Goal: Contribute content: Add original content to the website for others to see

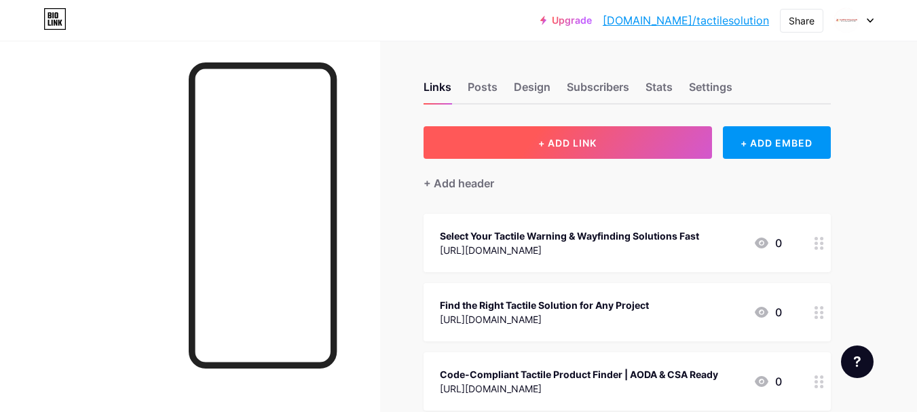
click at [592, 142] on span "+ ADD LINK" at bounding box center [567, 143] width 58 height 12
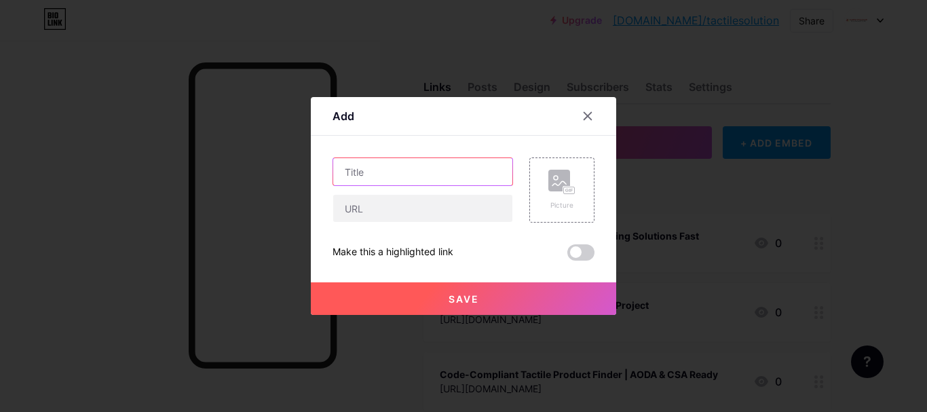
click at [396, 168] on input "text" at bounding box center [422, 171] width 179 height 27
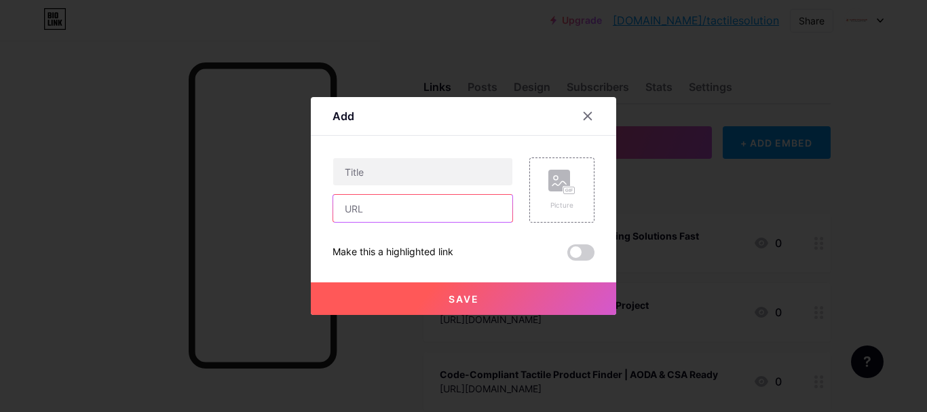
click at [393, 212] on input "text" at bounding box center [422, 208] width 179 height 27
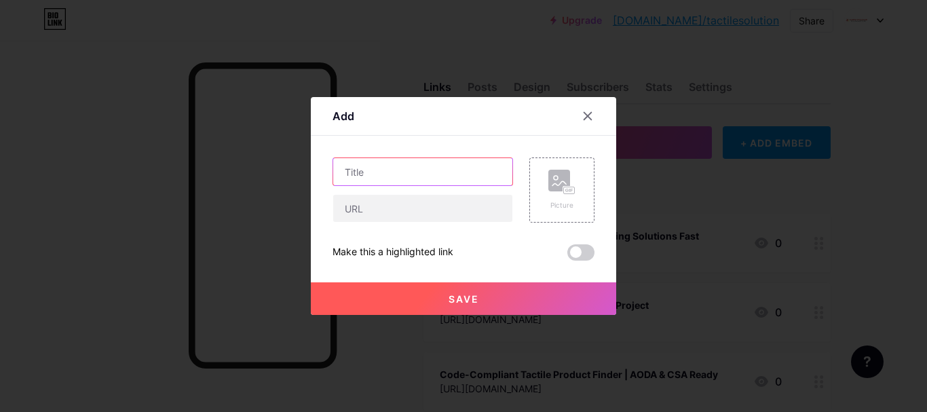
click at [372, 170] on input "text" at bounding box center [422, 171] width 179 height 27
click at [379, 168] on input "text" at bounding box center [422, 171] width 179 height 27
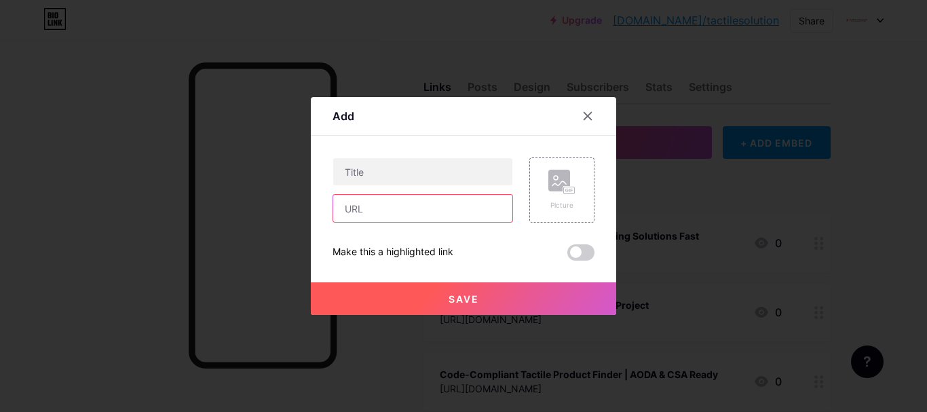
click at [377, 203] on input "text" at bounding box center [422, 208] width 179 height 27
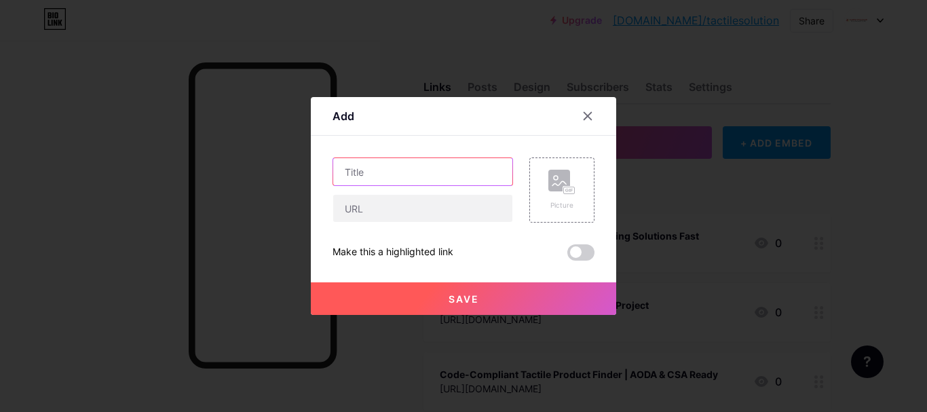
click at [384, 171] on input "text" at bounding box center [422, 171] width 179 height 27
paste input "Fire-Resistant Surface Applied Tactile Tiles with Domes"
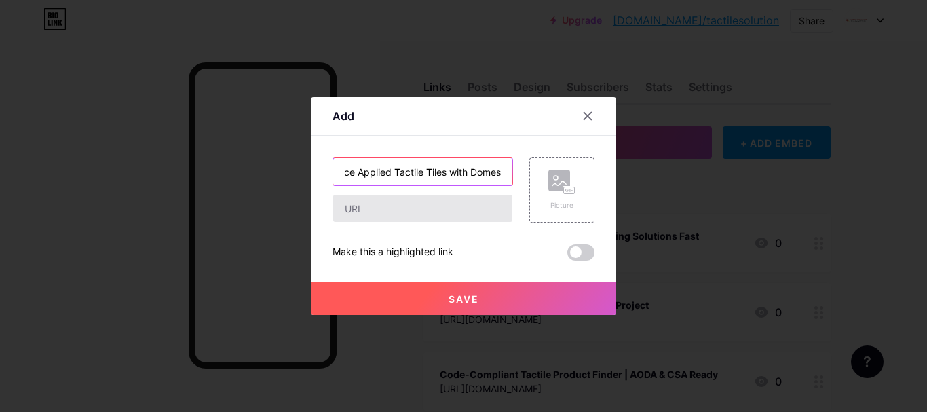
type input "Fire-Resistant Surface Applied Tactile Tiles with Domes"
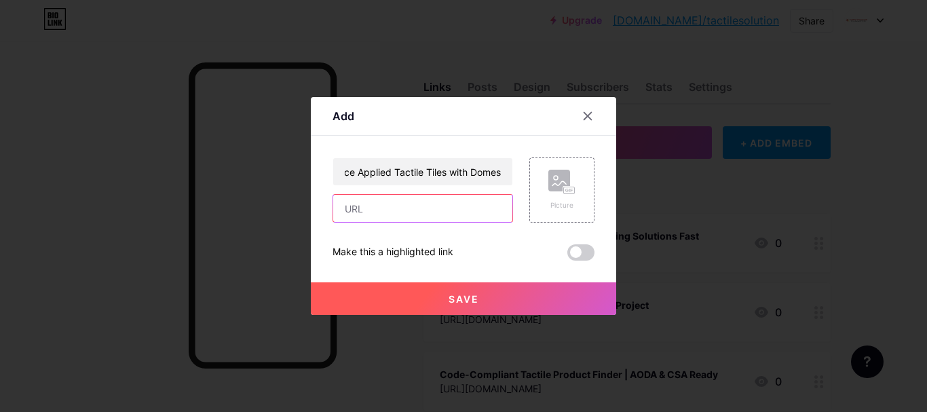
click at [382, 202] on input "text" at bounding box center [422, 208] width 179 height 27
paste input "[URL][DOMAIN_NAME]"
type input "[URL][DOMAIN_NAME]"
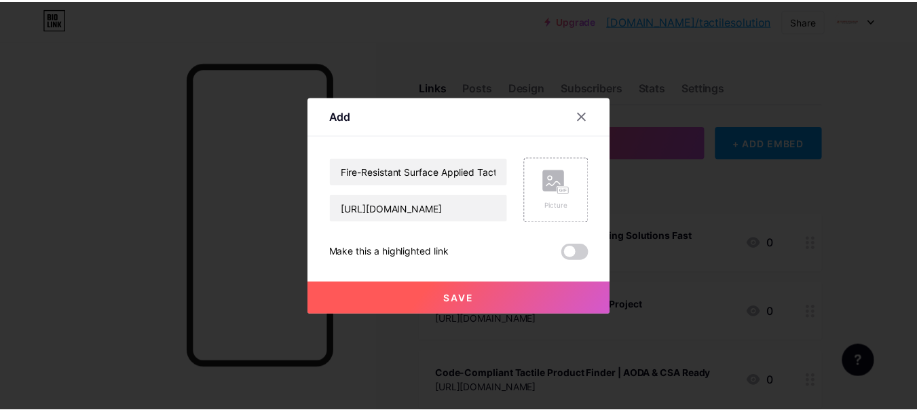
scroll to position [0, 0]
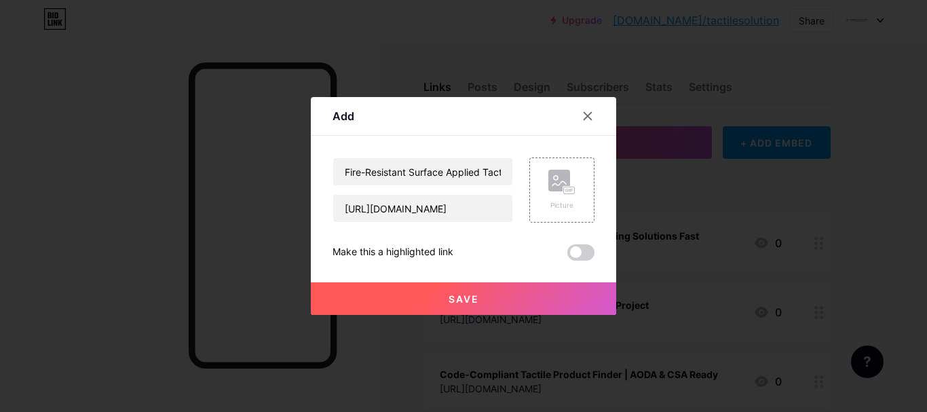
click at [453, 290] on button "Save" at bounding box center [463, 298] width 305 height 33
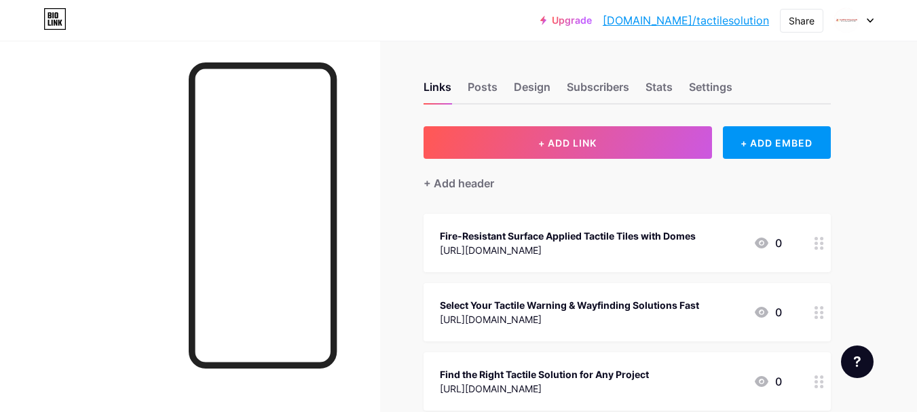
click at [706, 20] on link "[DOMAIN_NAME]/tactilesolution" at bounding box center [685, 20] width 166 height 16
